Goal: Find specific page/section: Find specific page/section

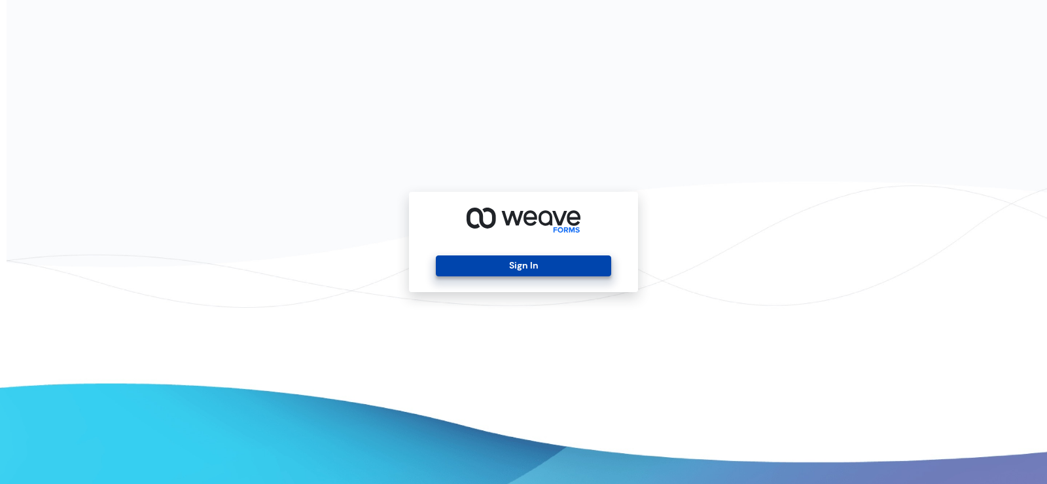
click at [546, 264] on button "Sign In" at bounding box center [523, 265] width 175 height 21
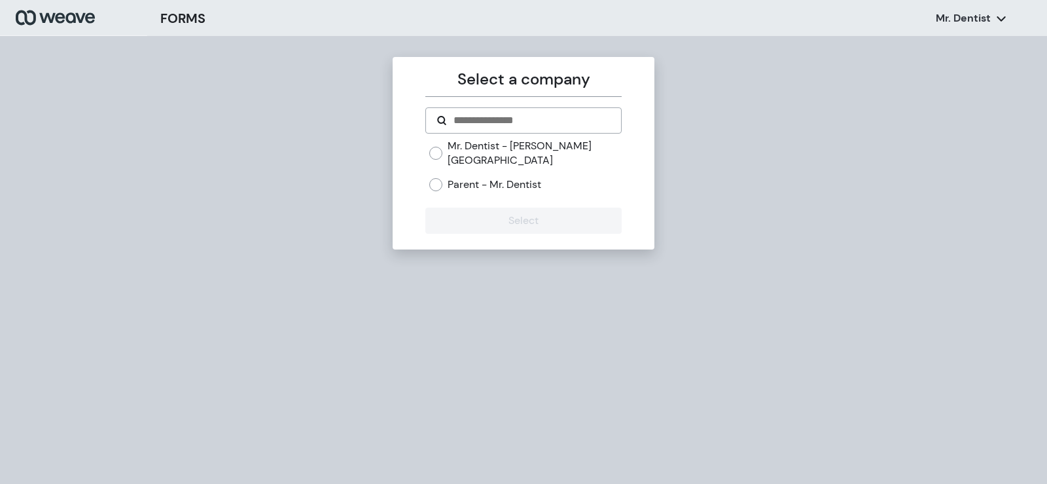
drag, startPoint x: 471, startPoint y: 151, endPoint x: 474, endPoint y: 185, distance: 34.1
click at [471, 151] on label "Mr. Dentist - [PERSON_NAME][GEOGRAPHIC_DATA]" at bounding box center [534, 153] width 173 height 28
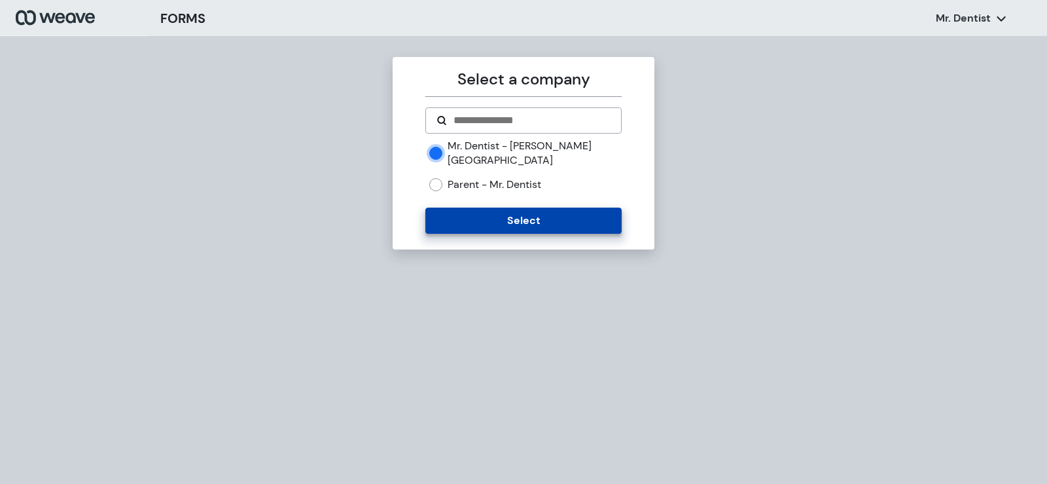
click at [479, 208] on button "Select" at bounding box center [523, 221] width 196 height 26
